Goal: Task Accomplishment & Management: Use online tool/utility

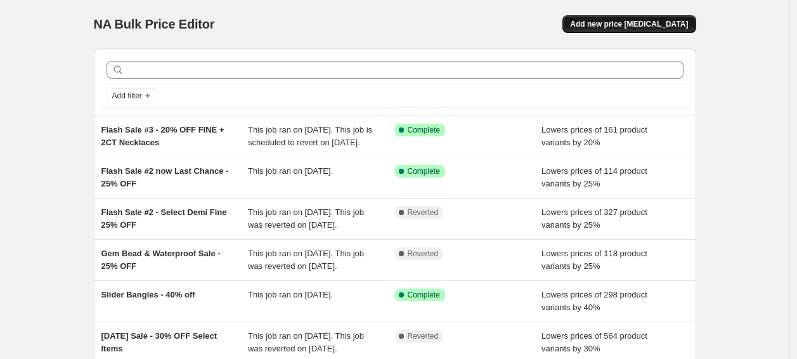
click at [640, 27] on span "Add new price [MEDICAL_DATA]" at bounding box center [629, 24] width 118 height 10
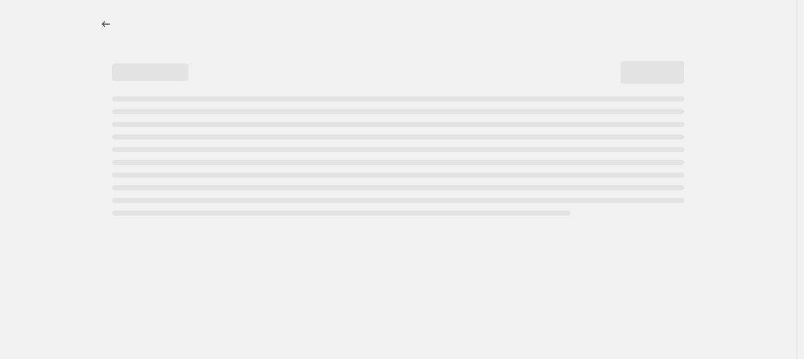
select select "percentage"
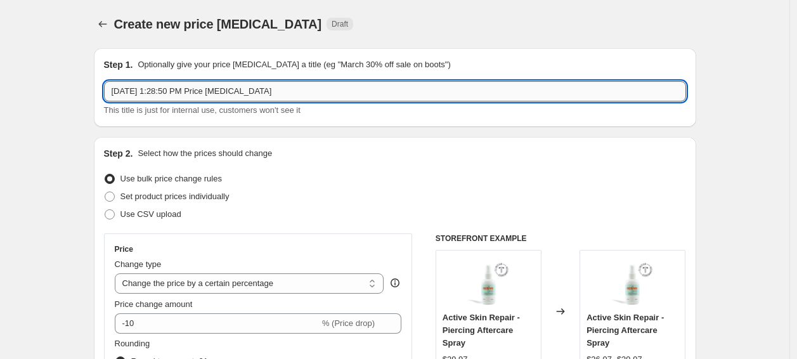
click at [225, 92] on input "[DATE] 1:28:50 PM Price [MEDICAL_DATA]" at bounding box center [395, 91] width 582 height 20
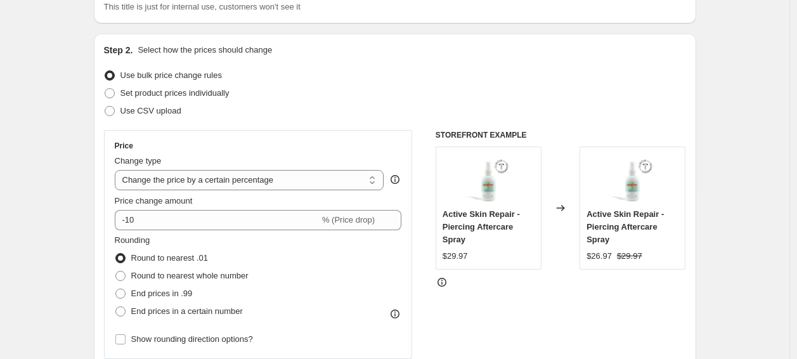
scroll to position [104, 0]
type input "[DATE] Sale"
click at [236, 175] on select "Change the price to a certain amount Change the price by a certain amount Chang…" at bounding box center [250, 179] width 270 height 20
click at [118, 169] on select "Change the price to a certain amount Change the price by a certain amount Chang…" at bounding box center [250, 179] width 270 height 20
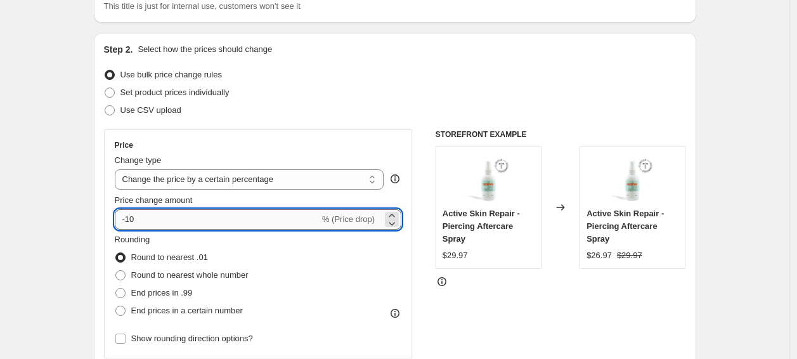
click at [200, 223] on input "-10" at bounding box center [217, 219] width 205 height 20
type input "-1"
type input "15"
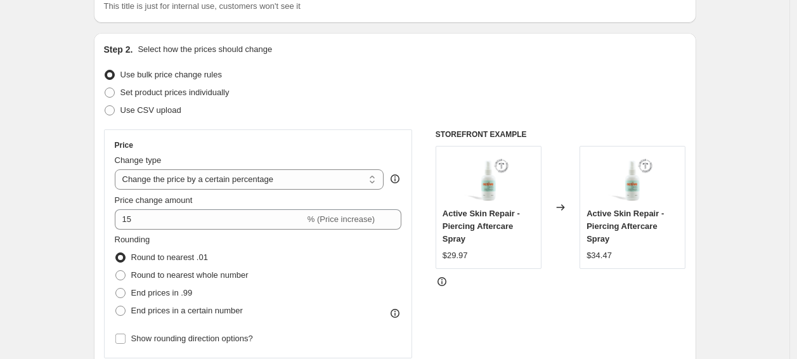
click at [321, 142] on div "Price" at bounding box center [258, 145] width 287 height 10
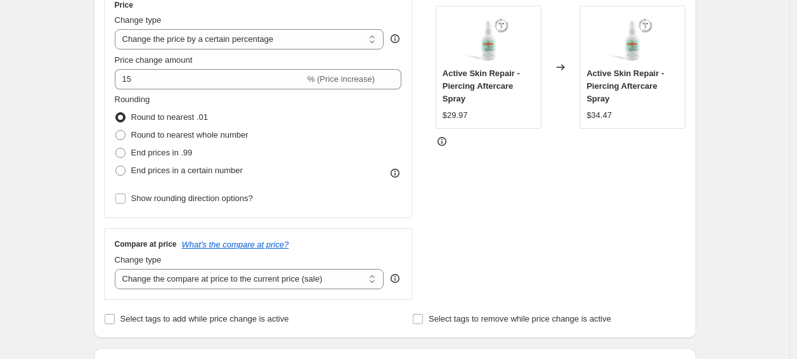
scroll to position [245, 0]
drag, startPoint x: 232, startPoint y: 130, endPoint x: 126, endPoint y: 135, distance: 106.7
click at [126, 135] on span at bounding box center [120, 134] width 10 height 10
click at [116, 130] on input "Round to nearest whole number" at bounding box center [115, 129] width 1 height 1
radio input "true"
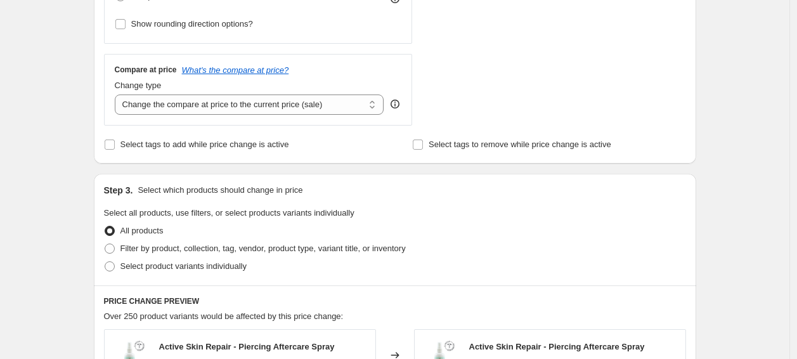
scroll to position [419, 0]
click at [114, 145] on input "Select tags to add while price change is active" at bounding box center [110, 144] width 10 height 10
checkbox input "true"
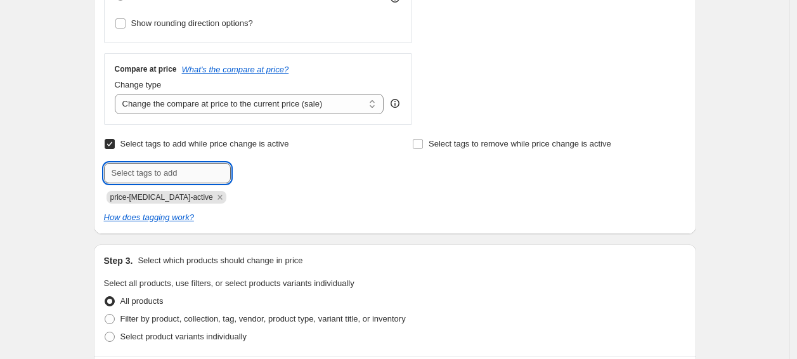
click at [117, 167] on input "text" at bounding box center [167, 173] width 127 height 20
type input "laborday25"
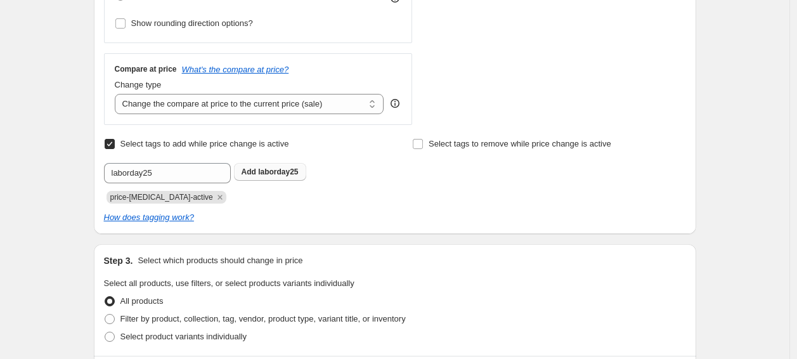
click at [273, 170] on span "laborday25" at bounding box center [278, 171] width 40 height 9
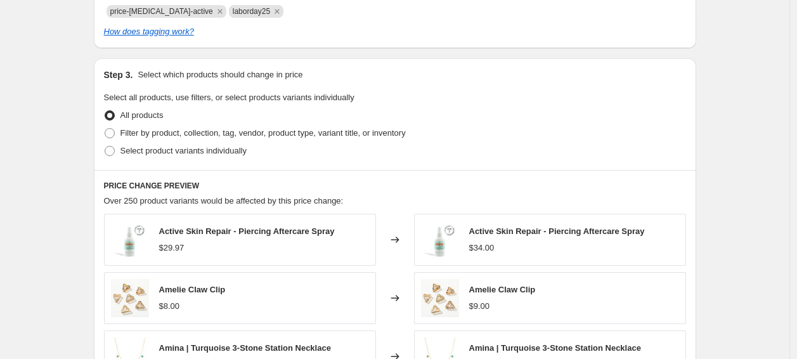
scroll to position [617, 0]
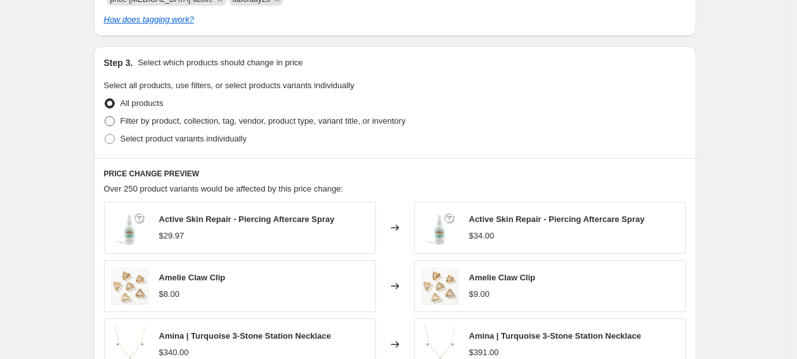
click at [111, 120] on span at bounding box center [110, 121] width 10 height 10
click at [105, 117] on input "Filter by product, collection, tag, vendor, product type, variant title, or inv…" at bounding box center [105, 116] width 1 height 1
radio input "true"
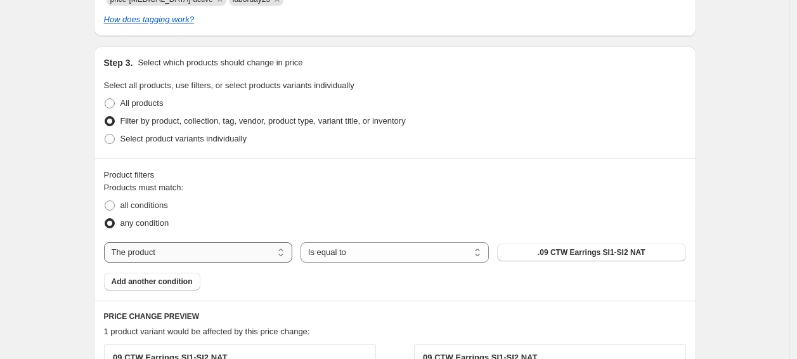
click at [146, 256] on select "The product The product's collection The product's tag The product's vendor The…" at bounding box center [198, 252] width 188 height 20
select select "collection"
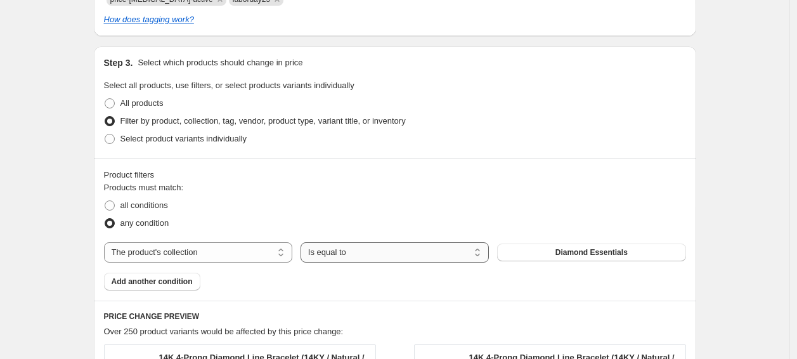
click at [358, 259] on select "Is equal to Is not equal to" at bounding box center [395, 252] width 188 height 20
select select "not_equal"
click at [549, 253] on button "Diamond Essentials" at bounding box center [591, 253] width 188 height 18
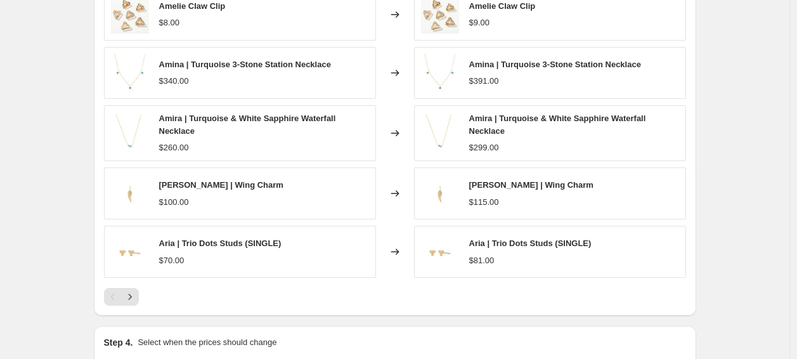
scroll to position [1128, 0]
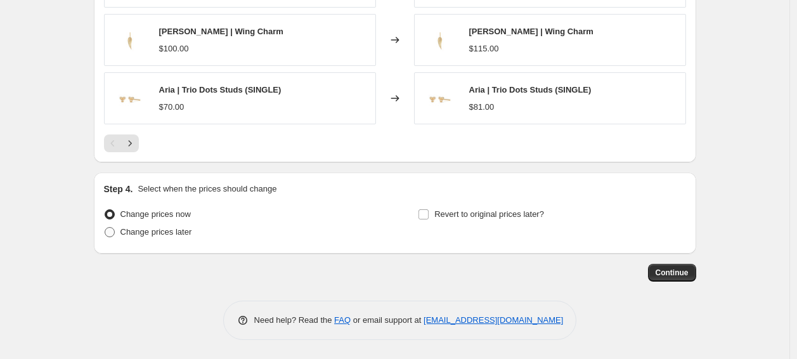
click at [119, 231] on label "Change prices later" at bounding box center [148, 232] width 88 height 18
click at [105, 228] on input "Change prices later" at bounding box center [105, 227] width 1 height 1
radio input "true"
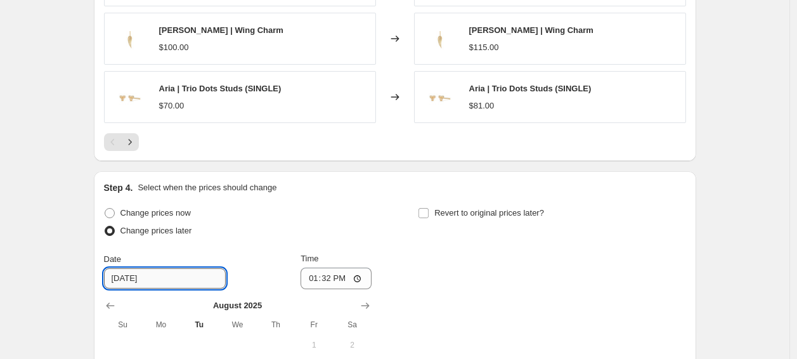
click at [190, 281] on input "[DATE]" at bounding box center [165, 278] width 122 height 20
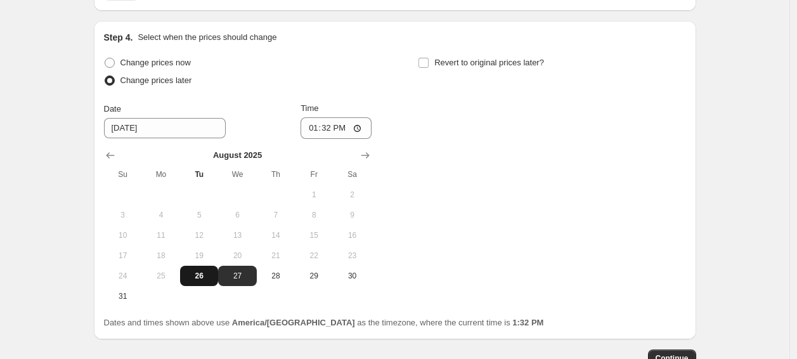
click at [205, 272] on span "26" at bounding box center [199, 276] width 28 height 10
type input "[DATE]"
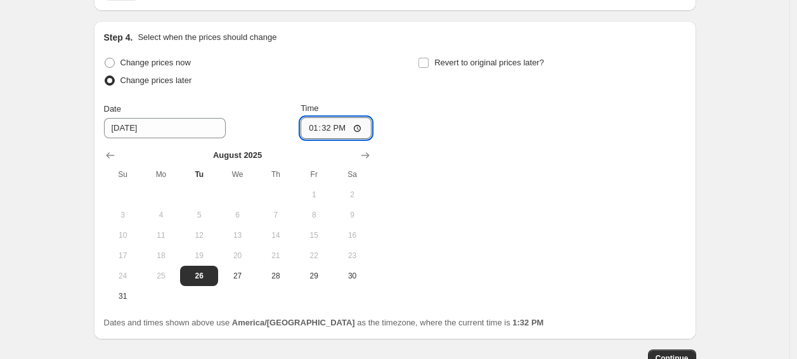
click at [331, 131] on input "13:32" at bounding box center [336, 128] width 71 height 22
click at [362, 127] on input "13:32" at bounding box center [336, 128] width 71 height 22
type input "23:59"
click at [453, 158] on div "Change prices now Change prices later Date [DATE] Time 23:59 [DATE] Su Mo Tu We…" at bounding box center [395, 180] width 582 height 252
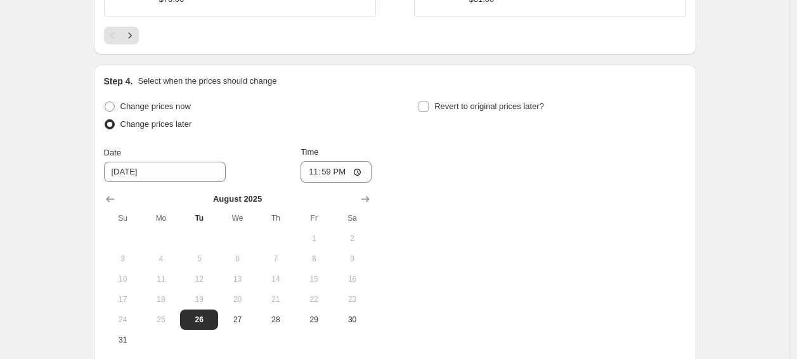
scroll to position [1233, 0]
click at [426, 108] on input "Revert to original prices later?" at bounding box center [424, 107] width 10 height 10
checkbox input "true"
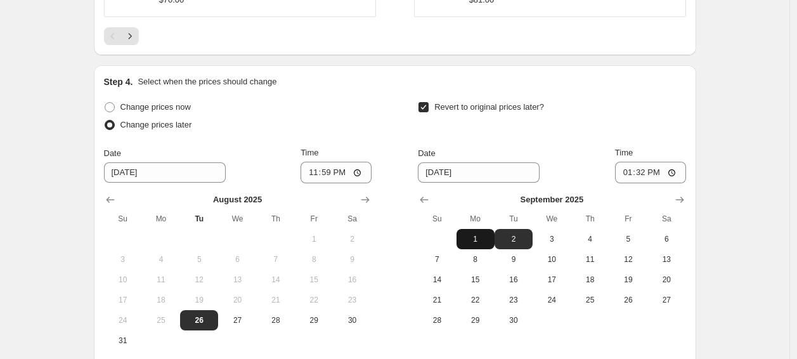
click at [478, 238] on span "1" at bounding box center [476, 239] width 28 height 10
type input "[DATE]"
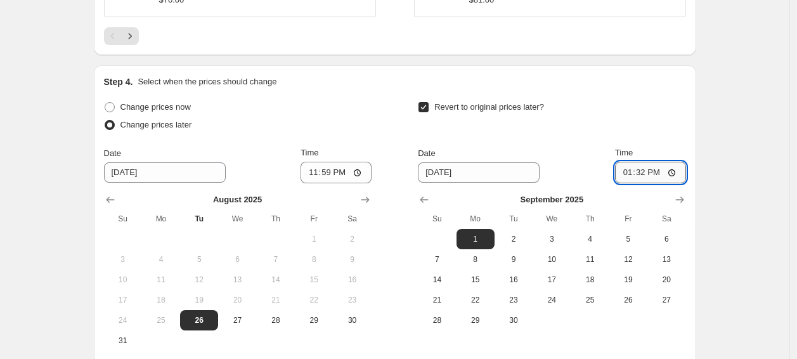
click at [679, 174] on input "13:32" at bounding box center [650, 173] width 71 height 22
type input "23:59"
click at [666, 94] on div "Step 4. Select when the prices should change Change prices now Change prices la…" at bounding box center [395, 224] width 582 height 298
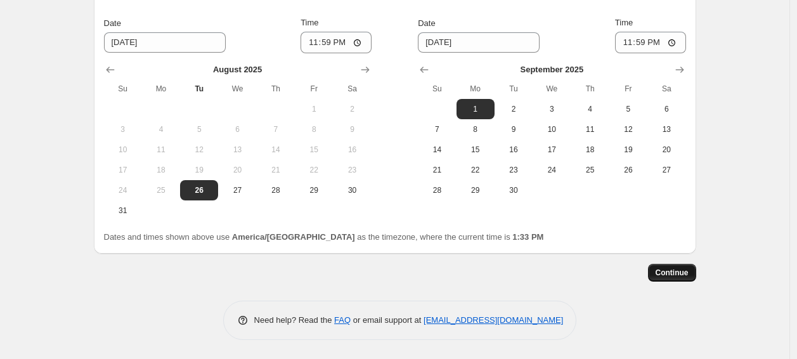
click at [668, 273] on span "Continue" at bounding box center [672, 273] width 33 height 10
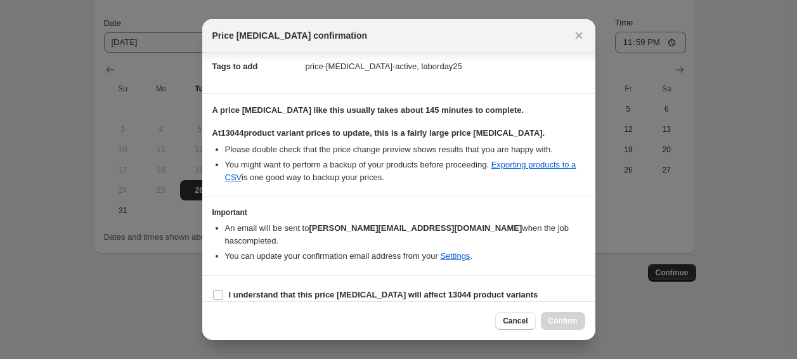
scroll to position [197, 0]
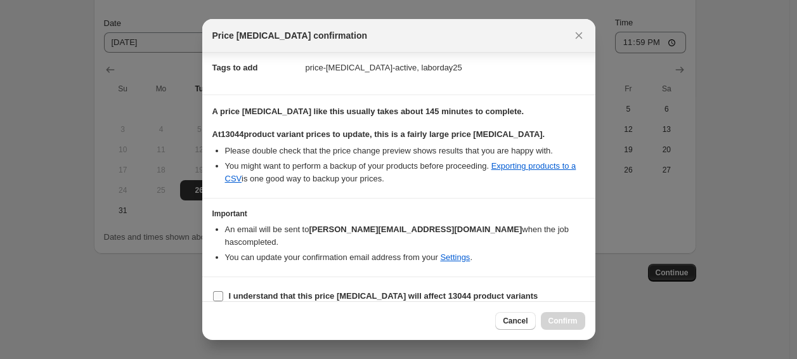
click at [216, 291] on input "I understand that this price [MEDICAL_DATA] will affect 13044 product variants" at bounding box center [218, 296] width 10 height 10
checkbox input "true"
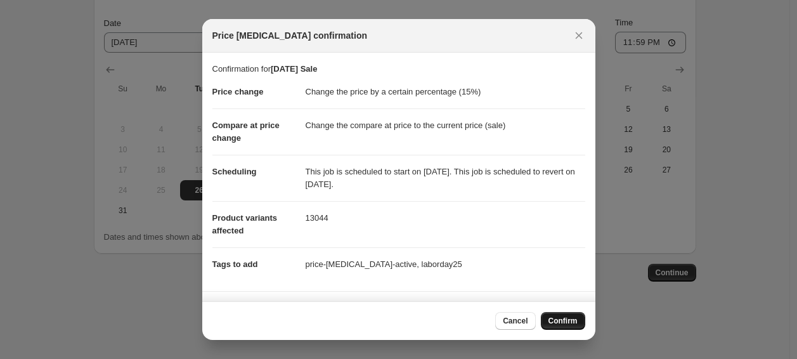
click at [555, 318] on span "Confirm" at bounding box center [563, 321] width 29 height 10
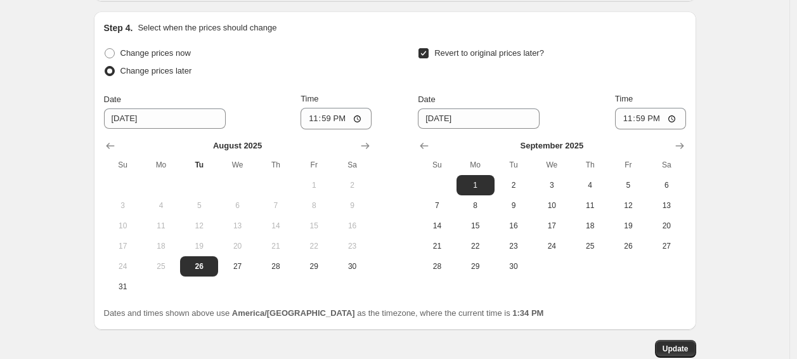
scroll to position [1440, 0]
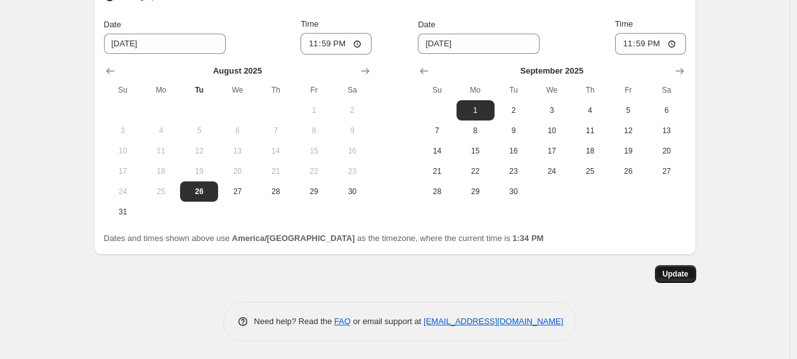
click at [669, 276] on span "Update" at bounding box center [676, 274] width 26 height 10
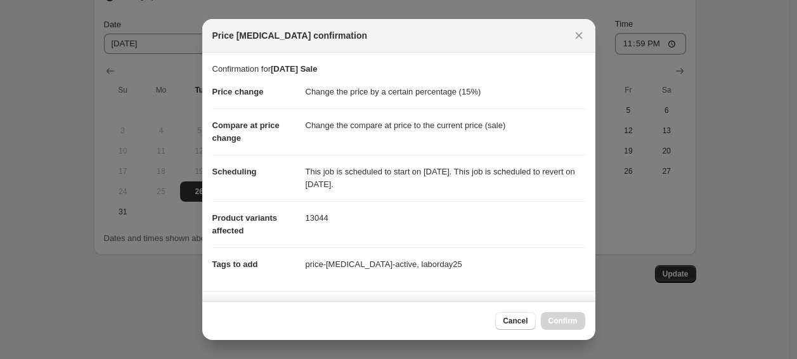
scroll to position [198, 0]
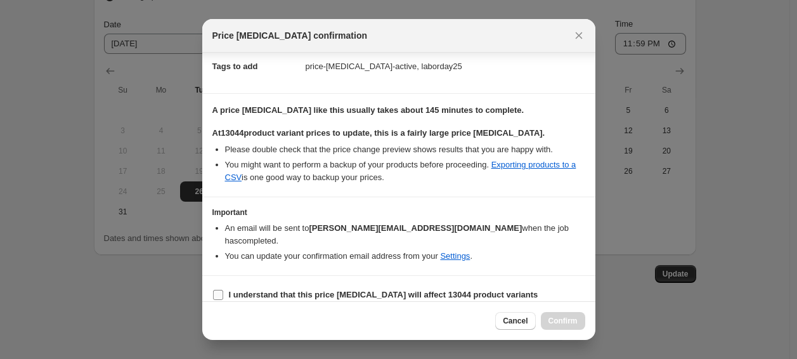
click at [286, 286] on label "I understand that this price [MEDICAL_DATA] will affect 13044 product variants" at bounding box center [375, 295] width 326 height 18
click at [223, 290] on input "I understand that this price [MEDICAL_DATA] will affect 13044 product variants" at bounding box center [218, 295] width 10 height 10
checkbox input "true"
click at [557, 321] on span "Confirm" at bounding box center [563, 321] width 29 height 10
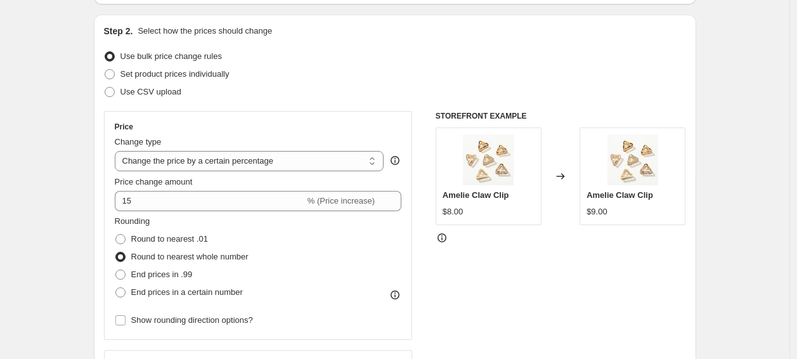
scroll to position [199, 0]
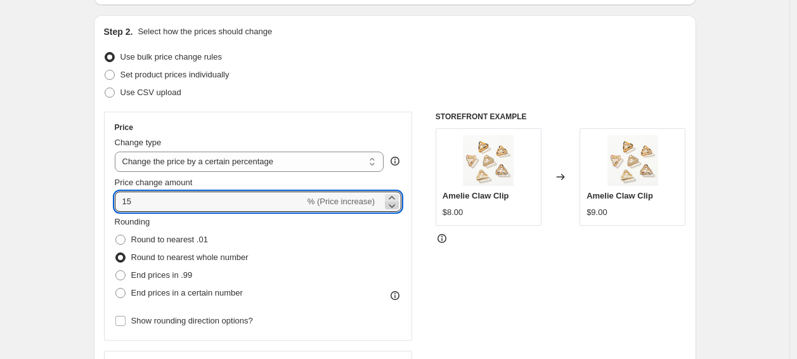
click at [394, 204] on icon at bounding box center [392, 205] width 13 height 13
click at [395, 195] on icon at bounding box center [392, 198] width 13 height 13
click at [380, 219] on div "Rounding Round to nearest .01 Round to nearest whole number End prices in .99 E…" at bounding box center [258, 259] width 287 height 86
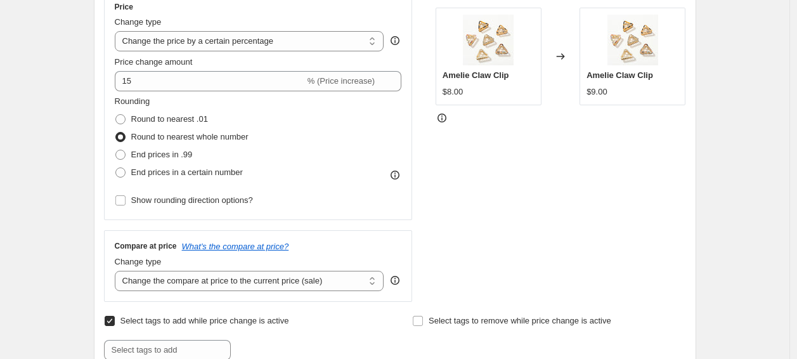
scroll to position [319, 0]
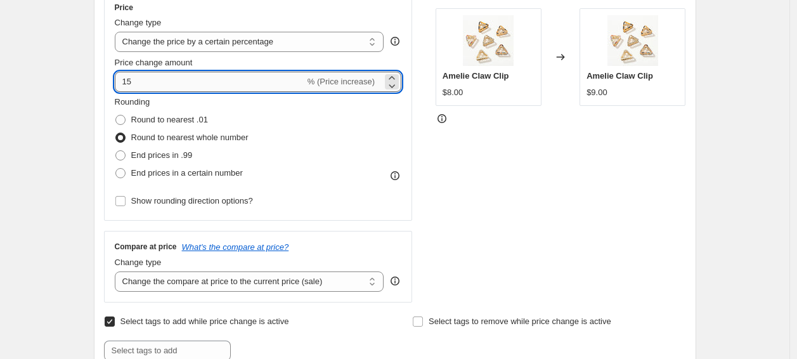
click at [127, 85] on input "15" at bounding box center [210, 82] width 190 height 20
type input "-15"
click at [299, 102] on div "Rounding Round to nearest .01 Round to nearest whole number End prices in .99 E…" at bounding box center [258, 139] width 287 height 86
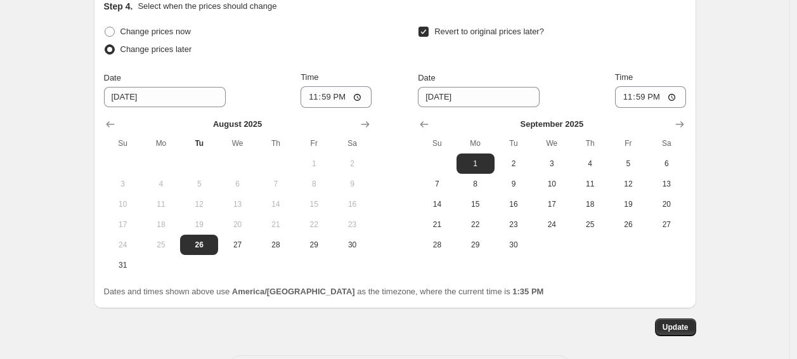
scroll to position [1442, 0]
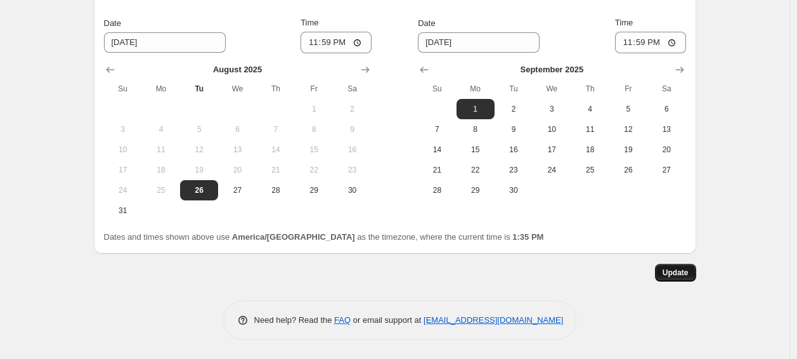
click at [669, 270] on span "Update" at bounding box center [676, 273] width 26 height 10
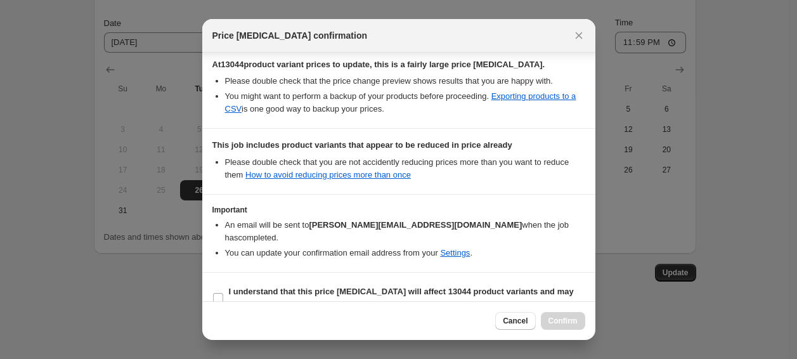
scroll to position [278, 0]
click at [217, 294] on input "I understand that this price [MEDICAL_DATA] will affect 13044 product variants …" at bounding box center [218, 299] width 10 height 10
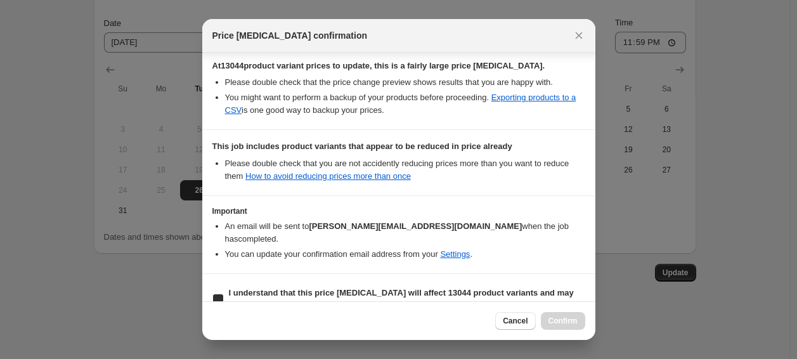
checkbox input "true"
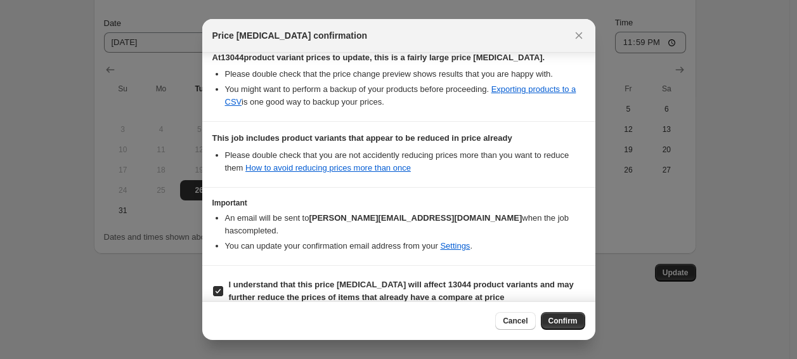
scroll to position [0, 0]
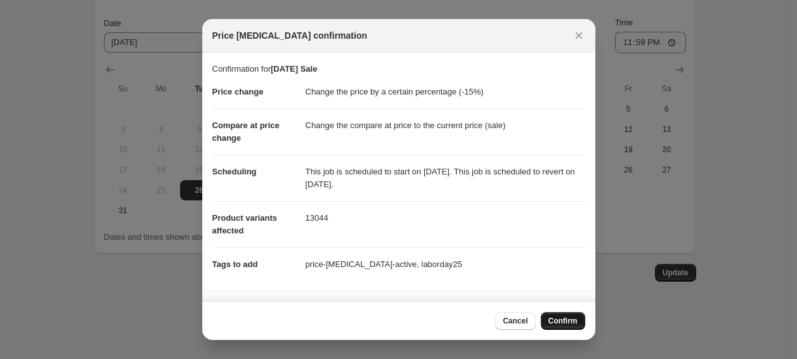
click at [559, 316] on span "Confirm" at bounding box center [563, 321] width 29 height 10
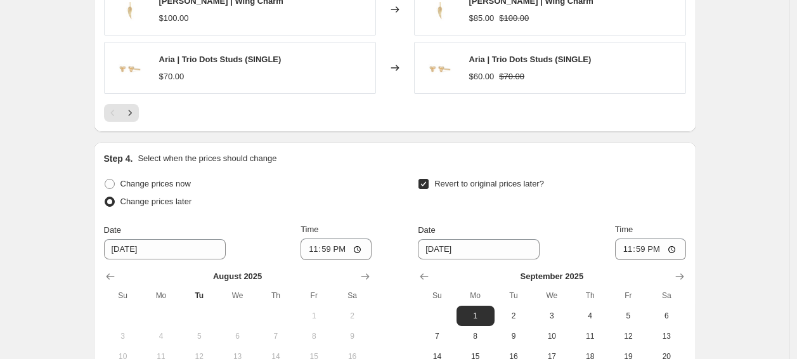
scroll to position [1442, 0]
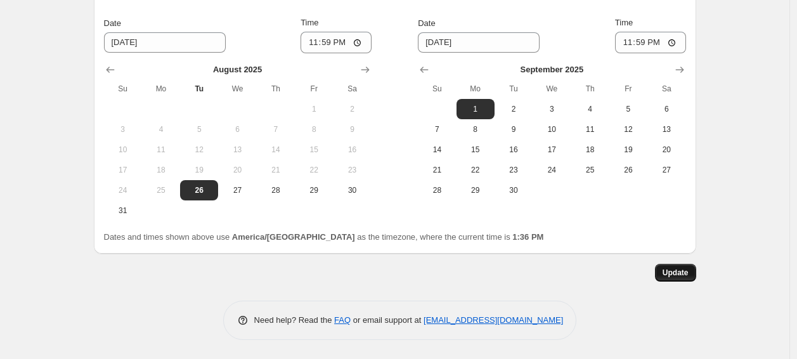
click at [666, 271] on span "Update" at bounding box center [676, 273] width 26 height 10
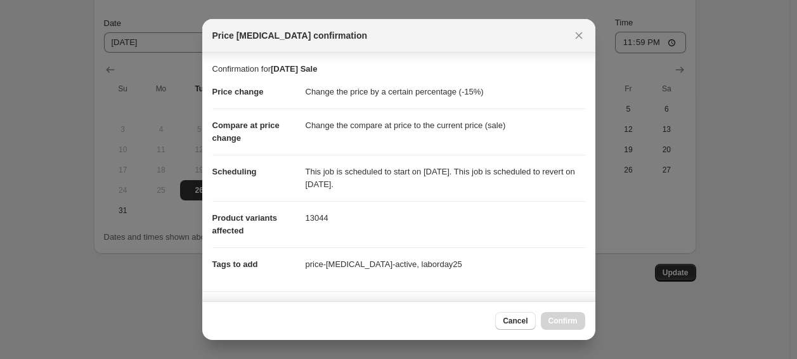
scroll to position [276, 0]
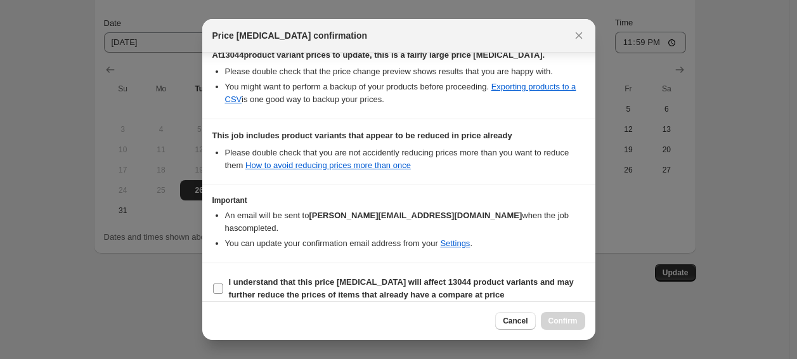
click at [256, 277] on b "I understand that this price [MEDICAL_DATA] will affect 13044 product variants …" at bounding box center [401, 288] width 345 height 22
click at [223, 283] on input "I understand that this price [MEDICAL_DATA] will affect 13044 product variants …" at bounding box center [218, 288] width 10 height 10
checkbox input "true"
click at [550, 322] on span "Confirm" at bounding box center [563, 321] width 29 height 10
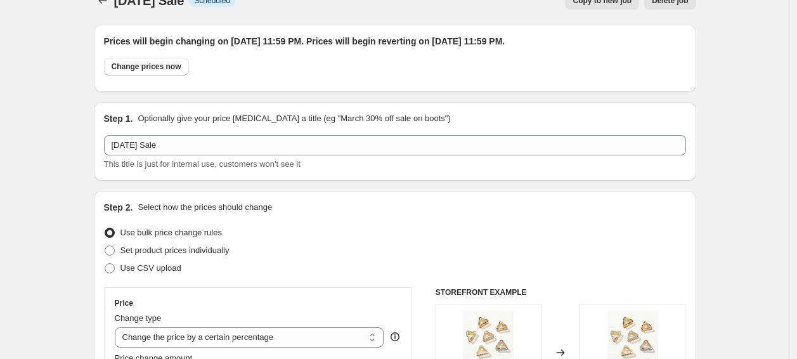
scroll to position [0, 0]
